Goal: Book appointment/travel/reservation

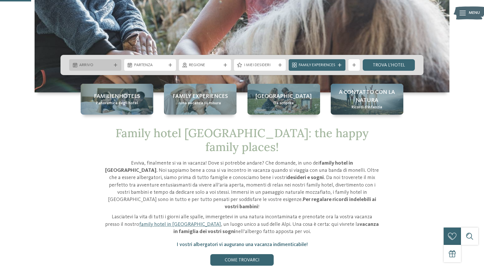
click at [105, 67] on span "Arrivo" at bounding box center [95, 65] width 32 height 6
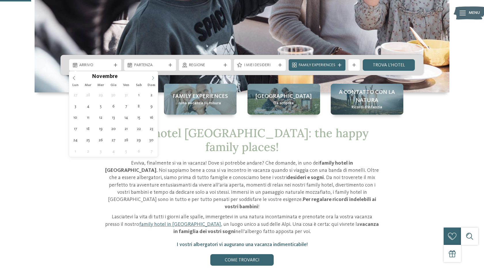
click at [153, 79] on icon at bounding box center [153, 78] width 4 height 4
type div "29.12.2025"
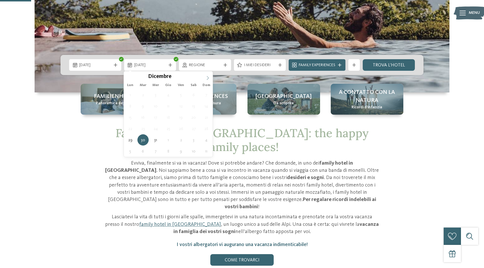
type input "****"
click at [208, 78] on icon at bounding box center [208, 78] width 2 height 4
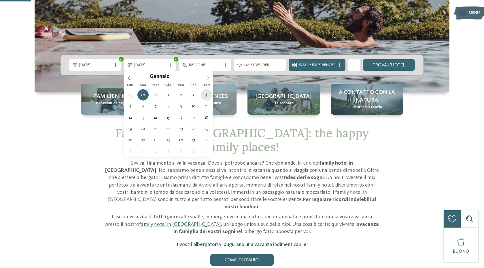
type div "04.01.2026"
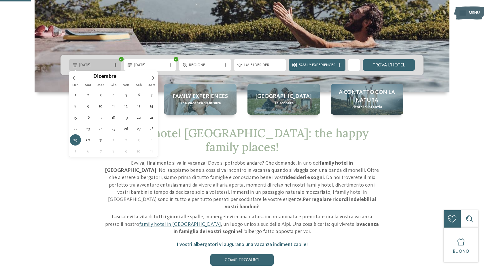
click at [102, 62] on div "29.12.2025" at bounding box center [95, 65] width 35 height 6
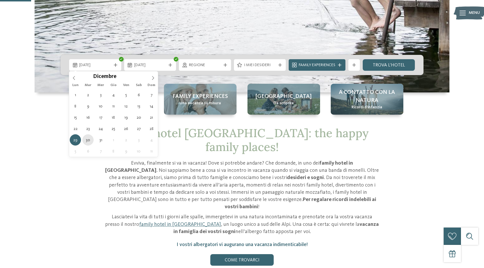
type div "30.12.2025"
type input "****"
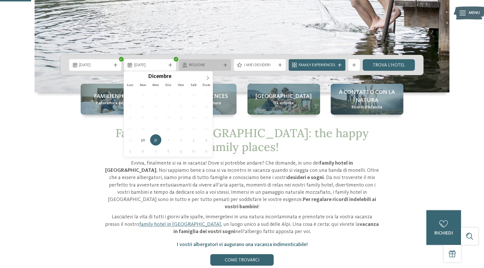
click at [224, 66] on icon at bounding box center [225, 64] width 3 height 3
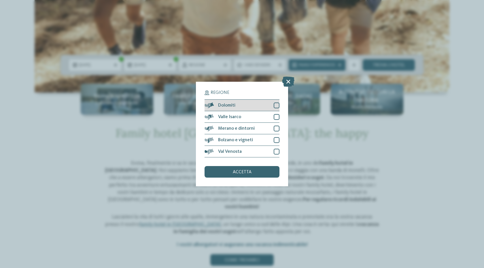
click at [278, 105] on div at bounding box center [277, 105] width 6 height 6
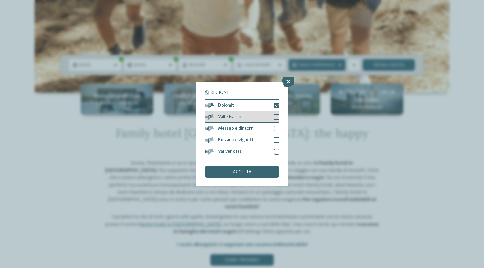
click at [277, 117] on div at bounding box center [277, 117] width 6 height 6
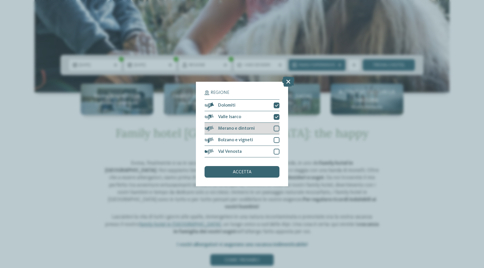
click at [277, 131] on div at bounding box center [277, 128] width 6 height 6
click at [277, 140] on div at bounding box center [277, 140] width 6 height 6
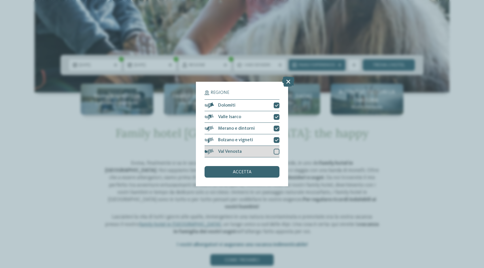
click at [276, 152] on div at bounding box center [277, 152] width 6 height 6
click at [254, 172] on div "accetta" at bounding box center [242, 172] width 75 height 12
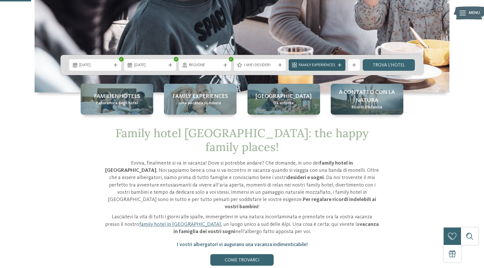
click at [327, 67] on span "Family Experiences" at bounding box center [317, 65] width 37 height 6
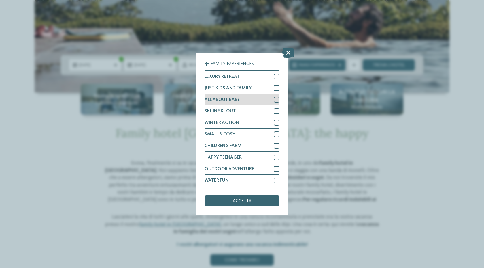
click at [276, 99] on div at bounding box center [277, 100] width 6 height 6
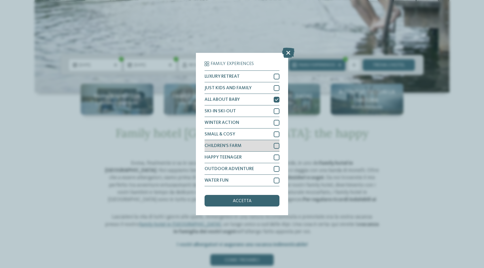
click at [276, 146] on div at bounding box center [277, 146] width 6 height 6
click at [256, 201] on div "accetta" at bounding box center [242, 201] width 75 height 12
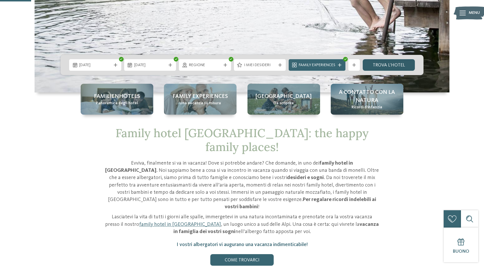
click at [385, 64] on link "trova l’hotel" at bounding box center [389, 65] width 52 height 12
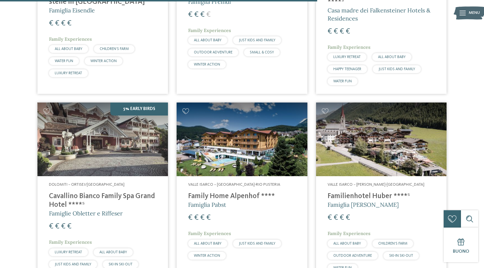
scroll to position [700, 0]
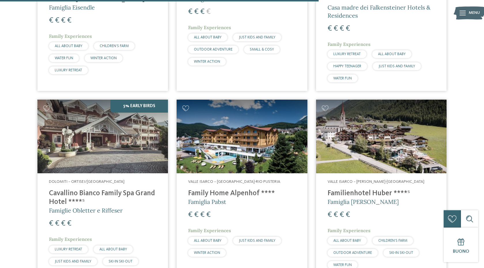
click at [96, 156] on img at bounding box center [102, 136] width 131 height 74
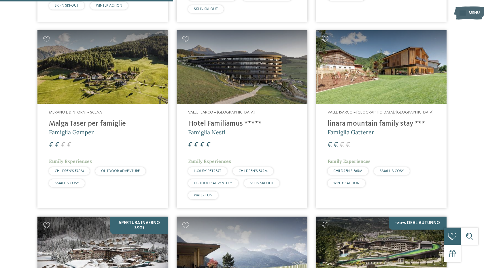
scroll to position [381, 0]
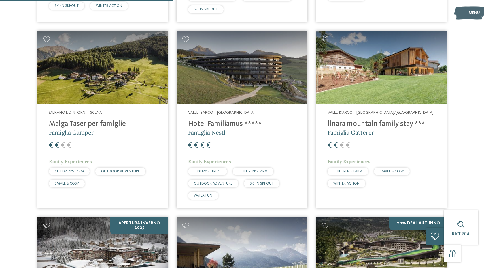
click at [116, 123] on h4 "Malga Taser per famiglie" at bounding box center [103, 124] width 108 height 9
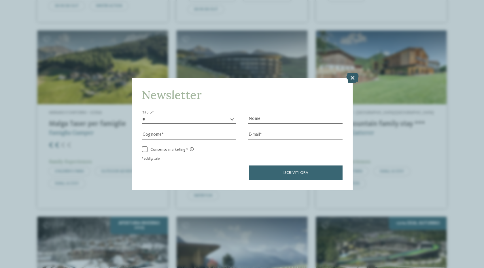
click at [352, 75] on icon at bounding box center [353, 77] width 12 height 10
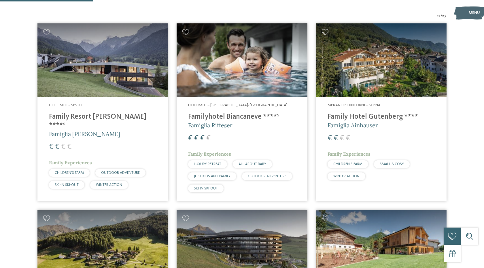
scroll to position [202, 0]
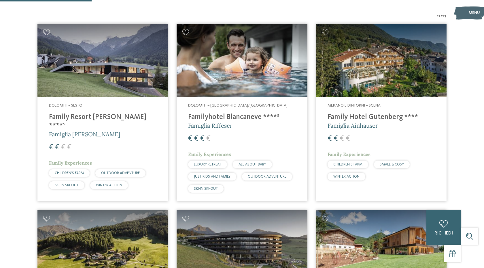
click at [244, 116] on h4 "Familyhotel Biancaneve ****ˢ" at bounding box center [242, 117] width 108 height 9
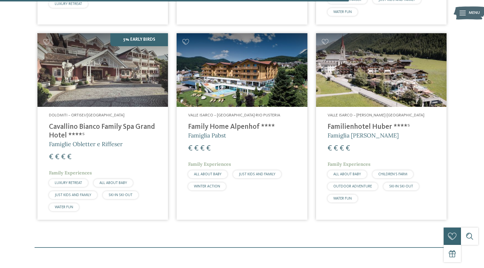
scroll to position [766, 0]
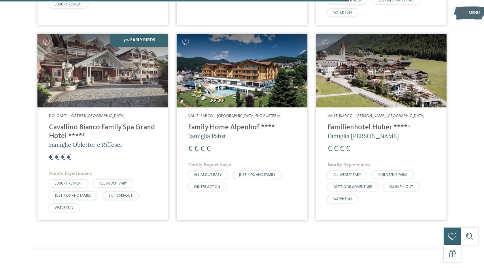
click at [249, 127] on h4 "Family Home Alpenhof ****" at bounding box center [242, 127] width 108 height 9
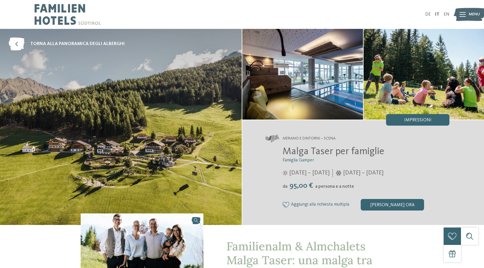
click at [324, 60] on img at bounding box center [303, 74] width 121 height 91
click at [384, 183] on div "da 95,00 € a persona e a notte" at bounding box center [366, 185] width 167 height 9
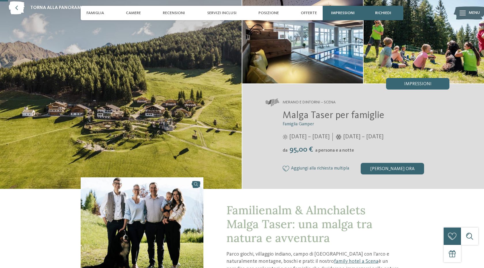
scroll to position [37, 0]
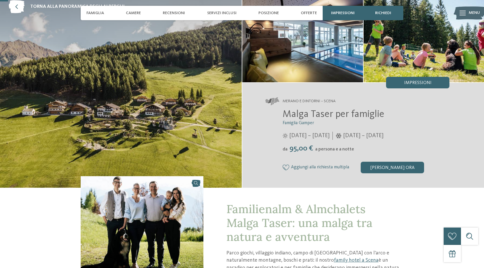
click at [179, 110] on img at bounding box center [121, 90] width 242 height 196
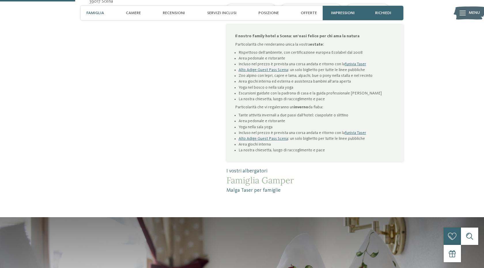
scroll to position [350, 0]
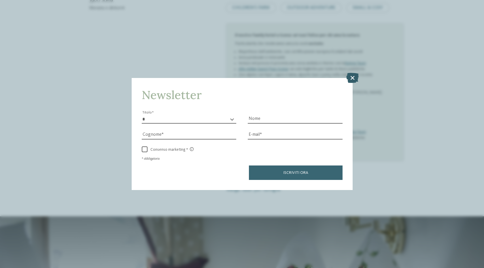
click at [353, 76] on icon at bounding box center [353, 77] width 12 height 10
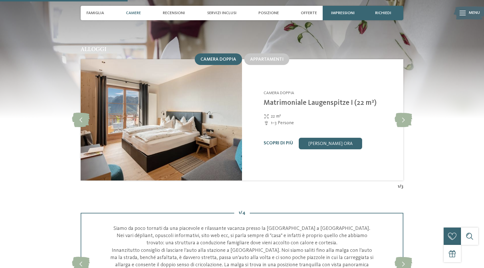
scroll to position [594, 0]
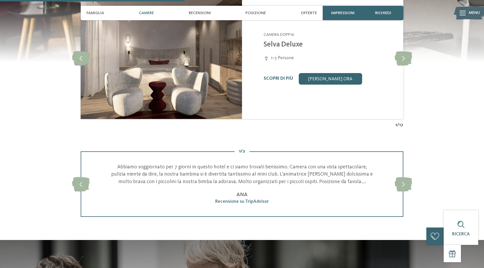
scroll to position [563, 0]
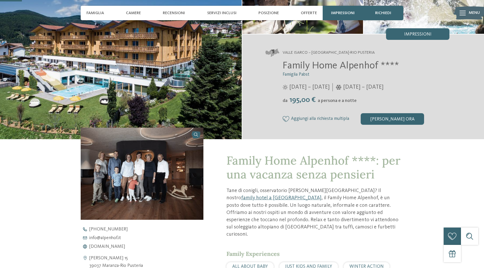
scroll to position [85, 0]
